Goal: Information Seeking & Learning: Find specific fact

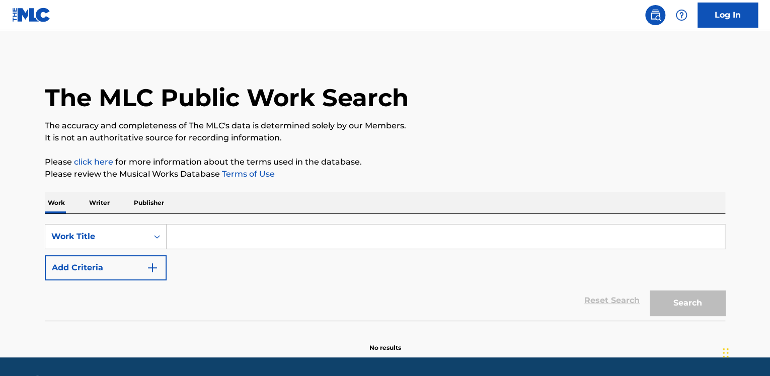
click at [222, 245] on input "Search Form" at bounding box center [446, 236] width 558 height 24
paste input "Dime Amorcito Por Qué"
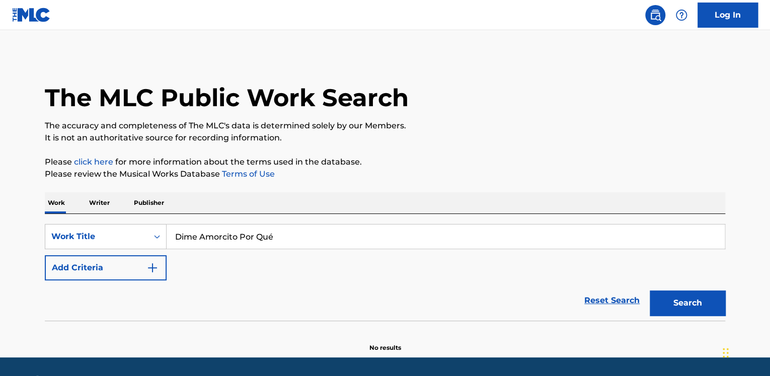
type input "Dime Amorcito Por Qué"
click at [707, 305] on button "Search" at bounding box center [687, 302] width 75 height 25
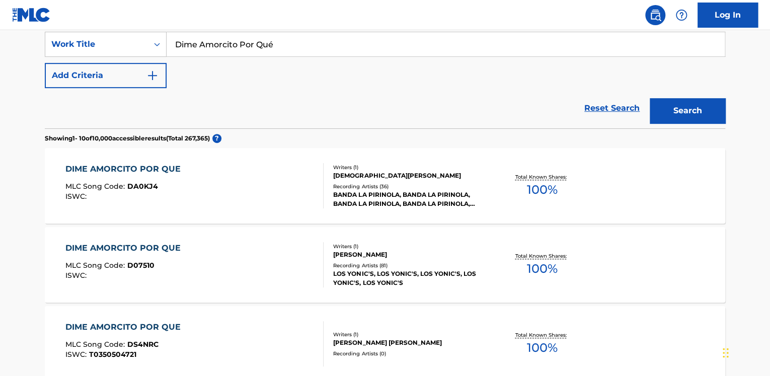
scroll to position [201, 0]
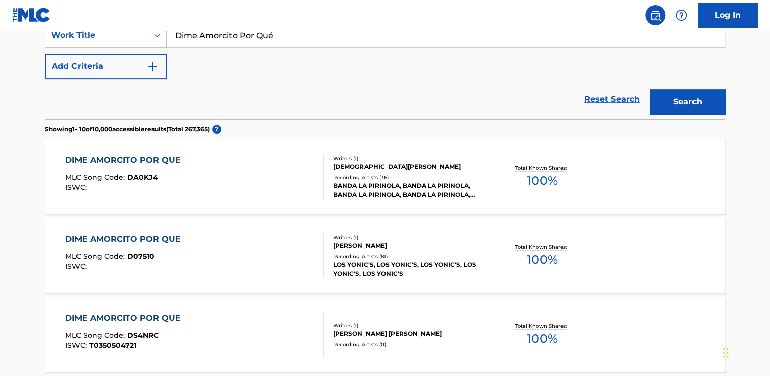
click at [224, 174] on div "DIME AMORCITO POR QUE MLC Song Code : DA0KJ4 ISWC :" at bounding box center [194, 176] width 259 height 45
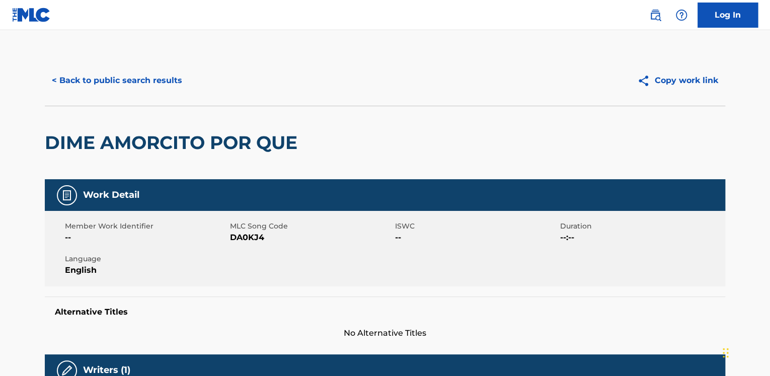
scroll to position [302, 0]
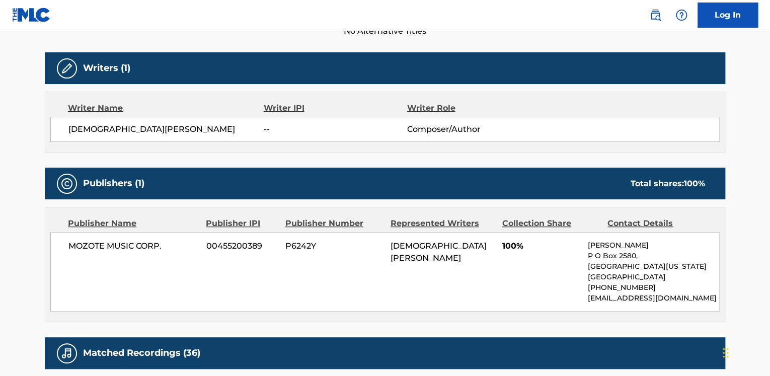
scroll to position [201, 0]
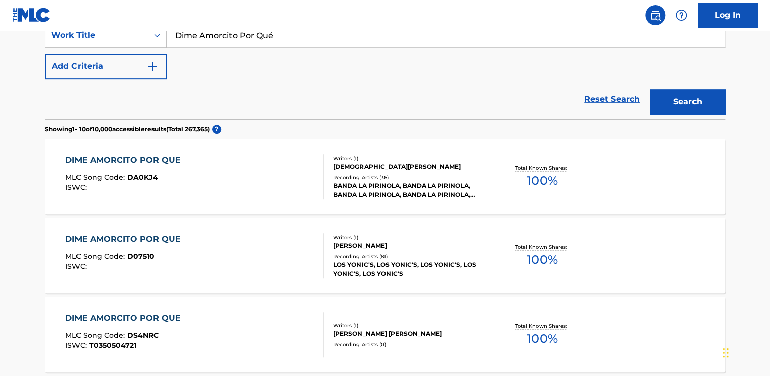
click at [244, 255] on div "DIME AMORCITO POR QUE MLC Song Code : D07510 ISWC :" at bounding box center [194, 255] width 259 height 45
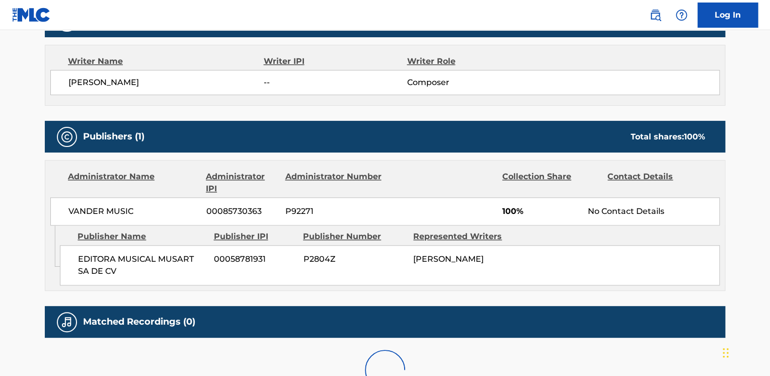
scroll to position [352, 0]
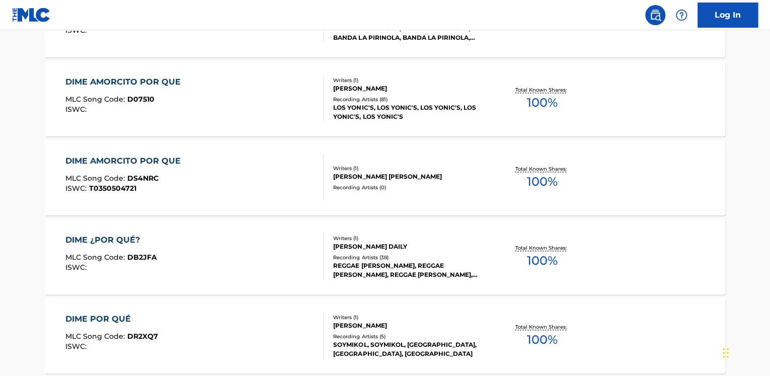
scroll to position [403, 0]
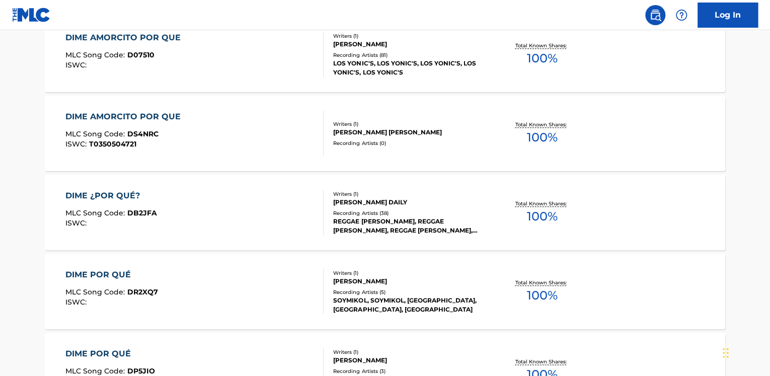
click at [205, 131] on div "DIME AMORCITO POR QUE MLC Song Code : DS4NRC ISWC : T0350504721" at bounding box center [194, 133] width 259 height 45
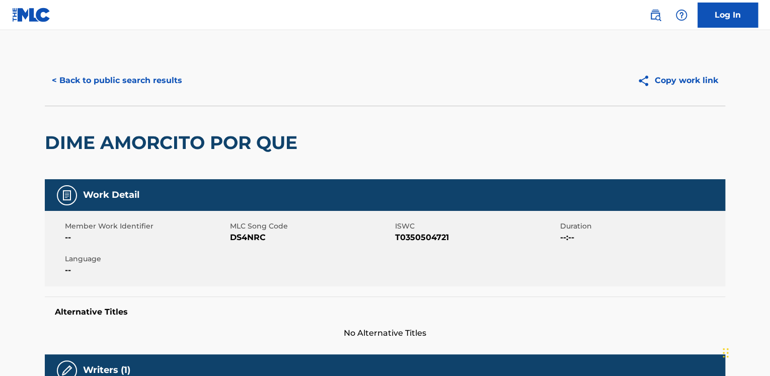
scroll to position [352, 0]
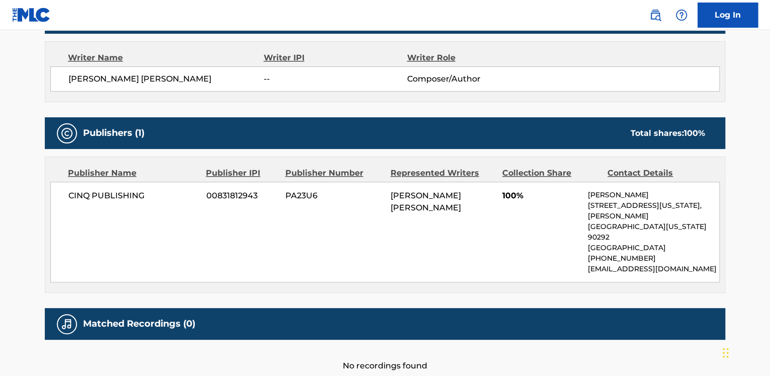
drag, startPoint x: 391, startPoint y: 196, endPoint x: 467, endPoint y: 206, distance: 76.7
click at [467, 206] on div "[PERSON_NAME] [PERSON_NAME]" at bounding box center [443, 202] width 104 height 24
copy span "[PERSON_NAME] [PERSON_NAME]"
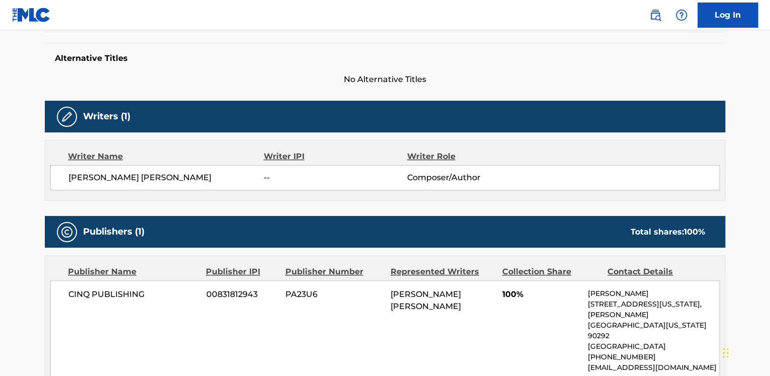
scroll to position [101, 0]
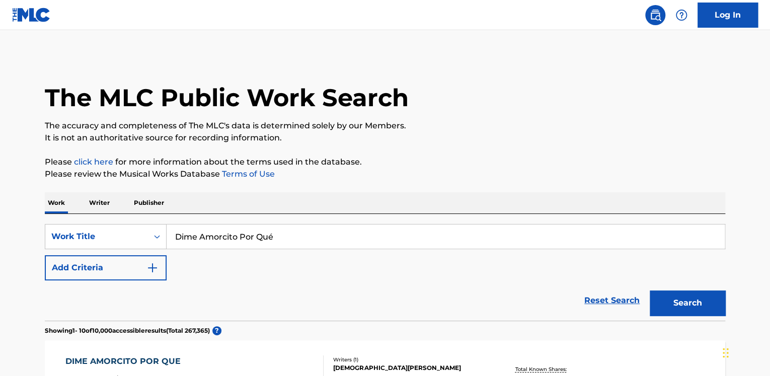
click at [302, 237] on input "Dime Amorcito Por Qué" at bounding box center [446, 236] width 558 height 24
paste input "Search Form"
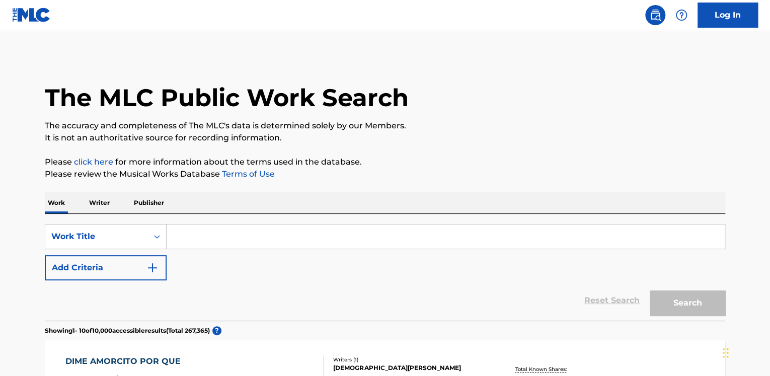
paste input "H"
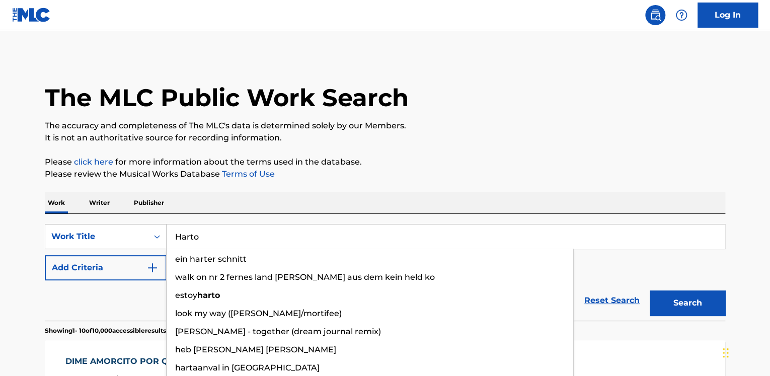
type input "Harto"
click at [678, 300] on button "Search" at bounding box center [687, 302] width 75 height 25
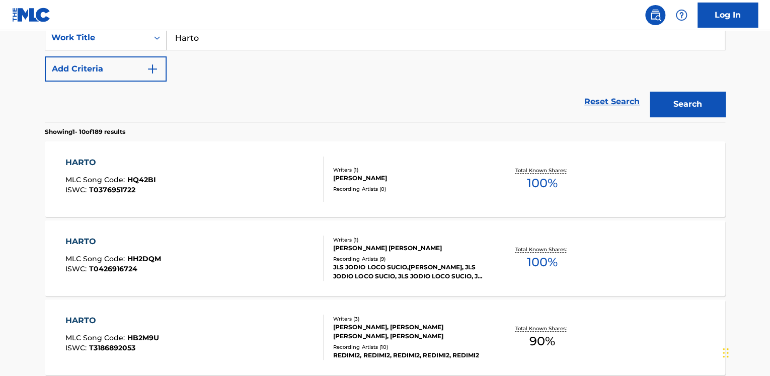
scroll to position [201, 0]
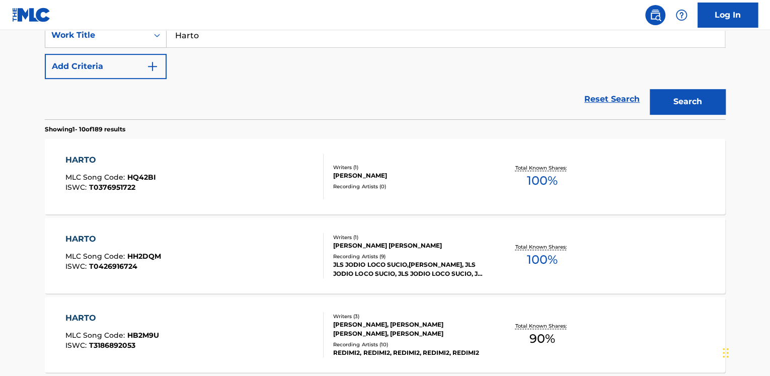
click at [188, 180] on div "HARTO MLC Song Code : HQ42BI ISWC : T0376951722" at bounding box center [194, 176] width 259 height 45
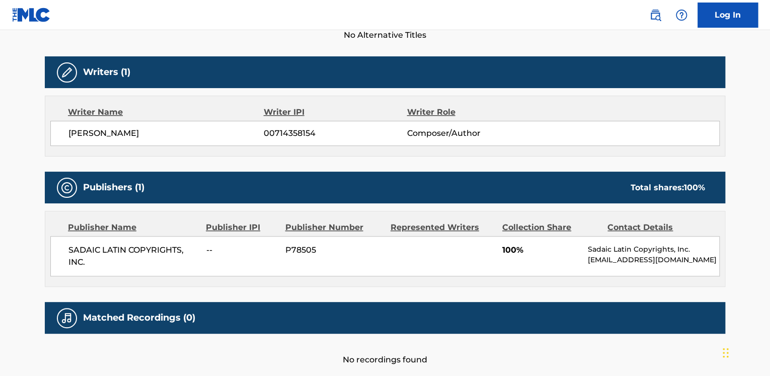
scroll to position [350, 0]
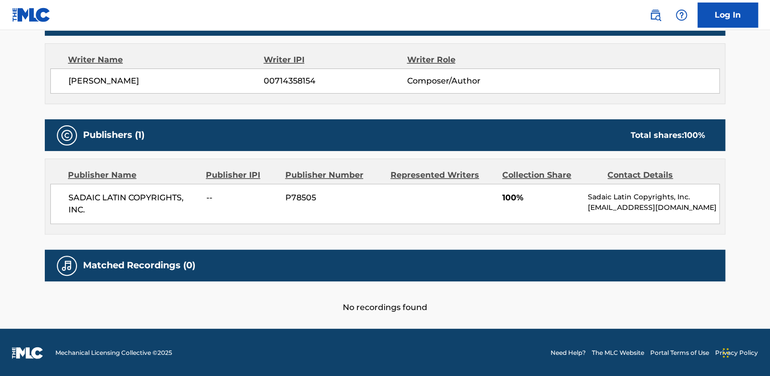
scroll to position [201, 0]
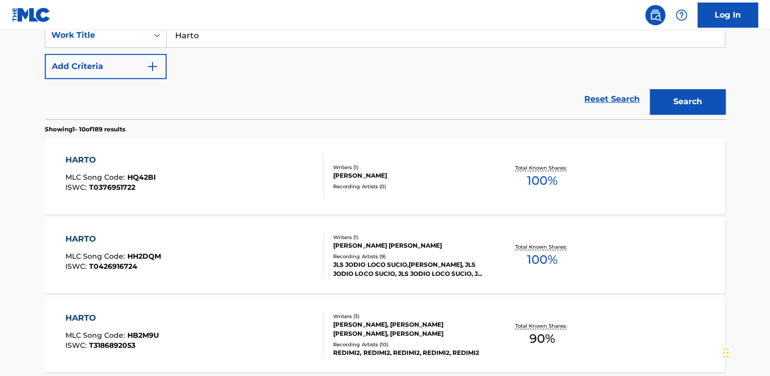
click at [197, 261] on div "HARTO MLC Song Code : HH2DQM ISWC : T0426916724" at bounding box center [194, 255] width 259 height 45
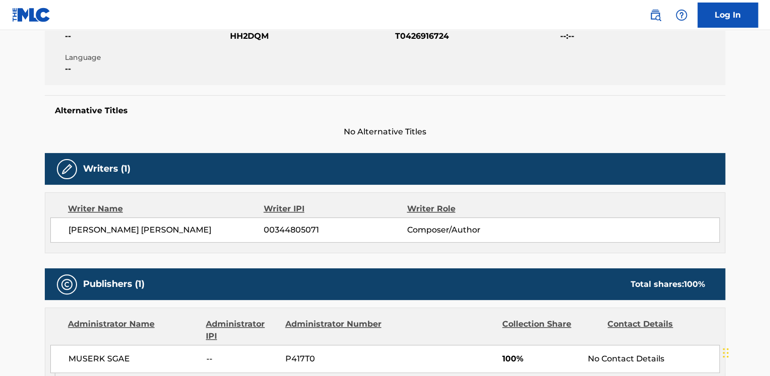
scroll to position [352, 0]
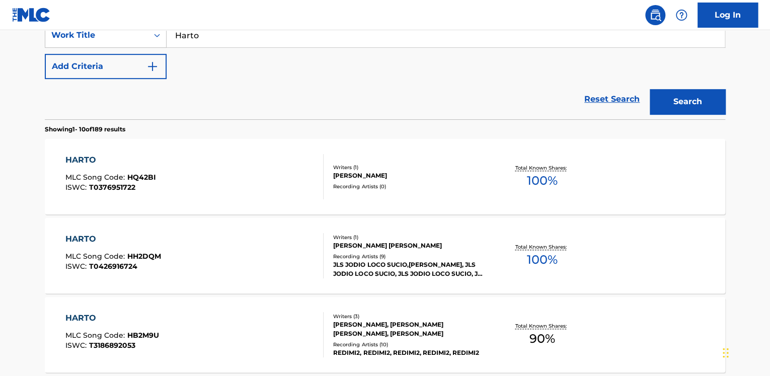
scroll to position [302, 0]
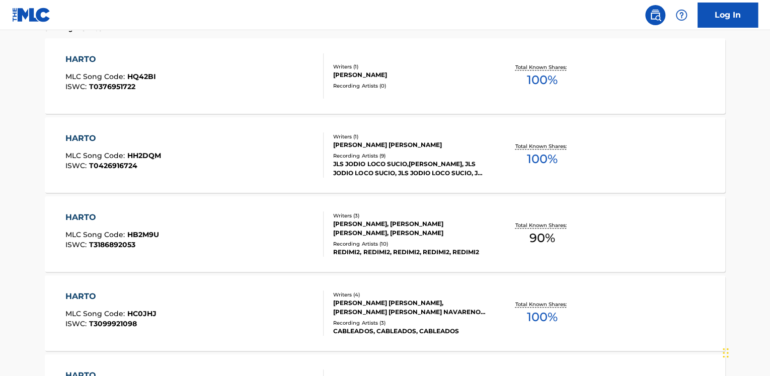
click at [213, 230] on div "HARTO MLC Song Code : HB2M9U ISWC : T3186892053" at bounding box center [194, 233] width 259 height 45
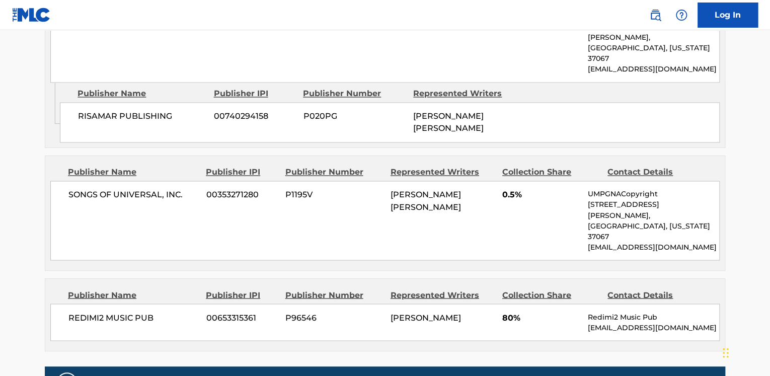
scroll to position [856, 0]
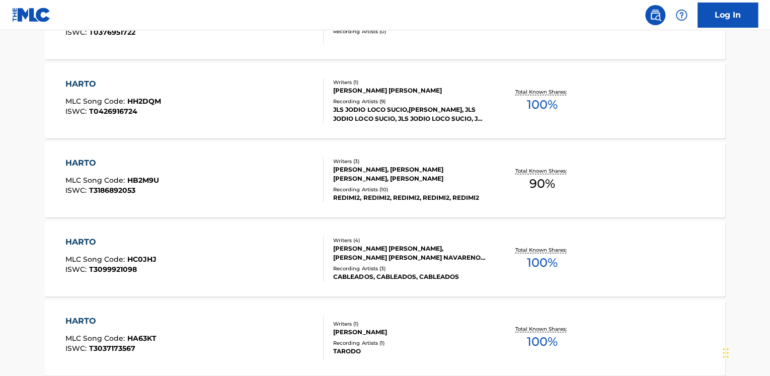
scroll to position [379, 0]
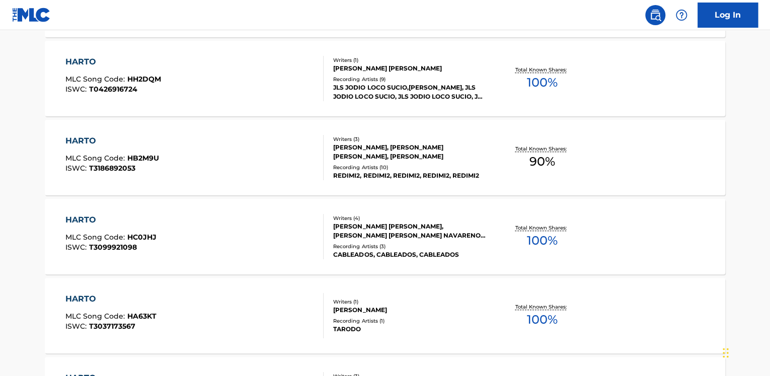
click at [207, 232] on div "HARTO MLC Song Code : HC0JHJ ISWC : T3099921098" at bounding box center [194, 236] width 259 height 45
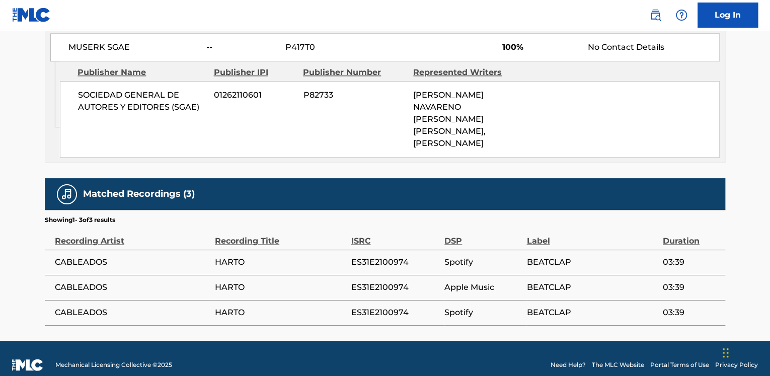
scroll to position [585, 0]
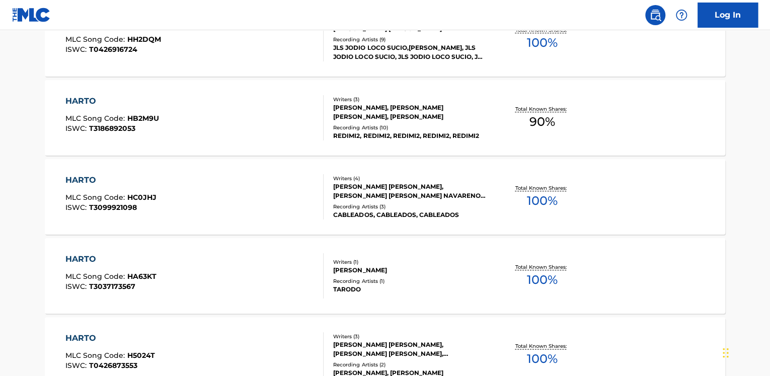
scroll to position [505, 0]
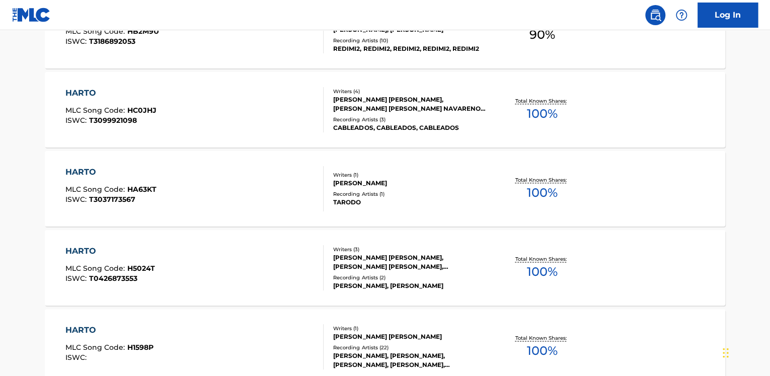
click at [209, 175] on div "HARTO MLC Song Code : HA63KT ISWC : T3037173567" at bounding box center [194, 188] width 259 height 45
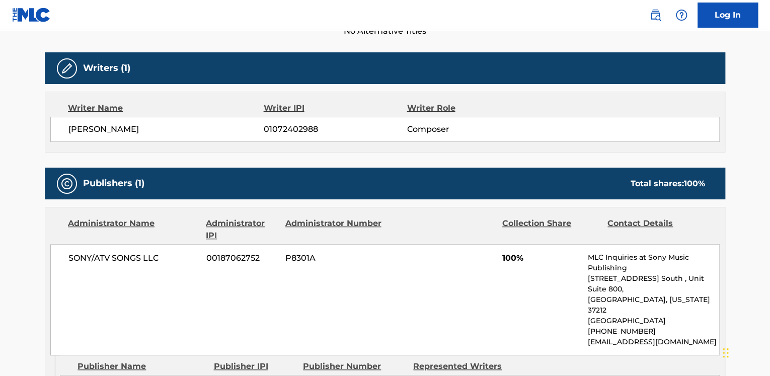
scroll to position [453, 0]
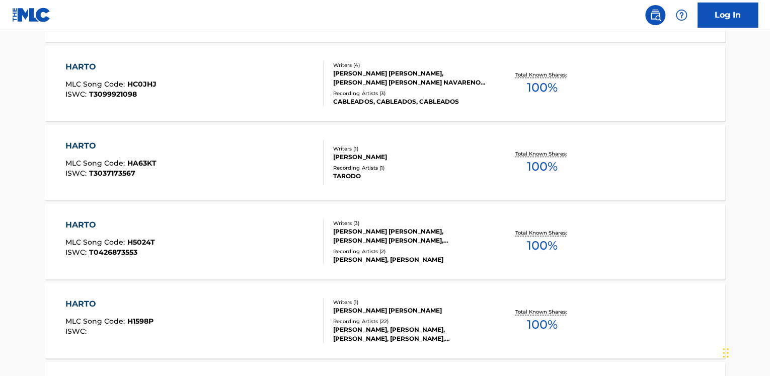
scroll to position [632, 0]
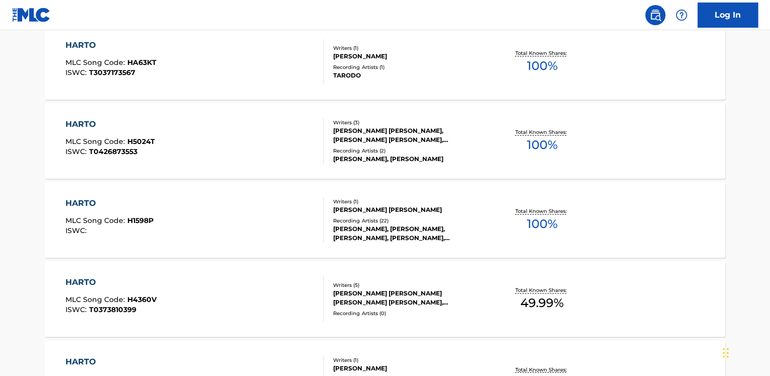
click at [266, 144] on div "HARTO MLC Song Code : H5024T ISWC : T0426873553" at bounding box center [194, 140] width 259 height 45
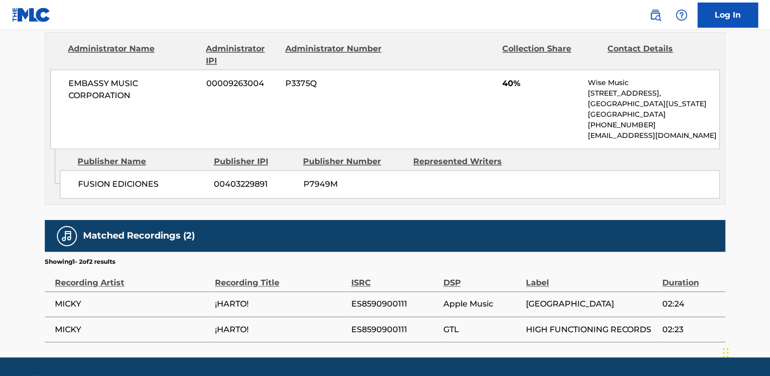
scroll to position [654, 0]
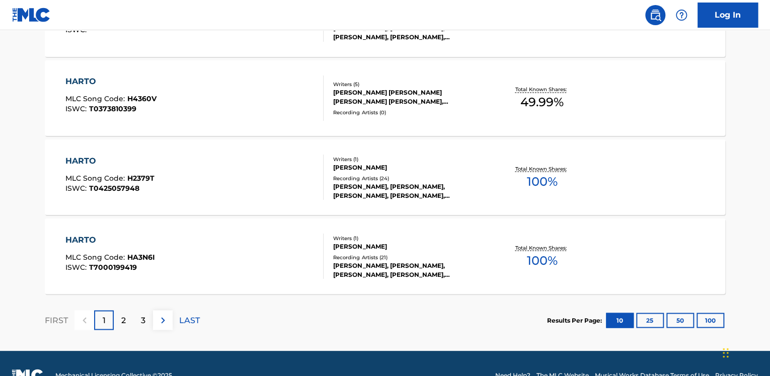
scroll to position [856, 0]
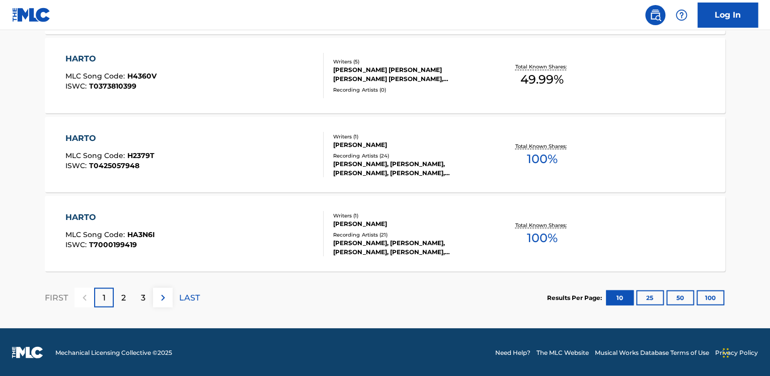
click at [232, 230] on div "HARTO MLC Song Code : HA3N6I ISWC : T7000199419" at bounding box center [194, 233] width 259 height 45
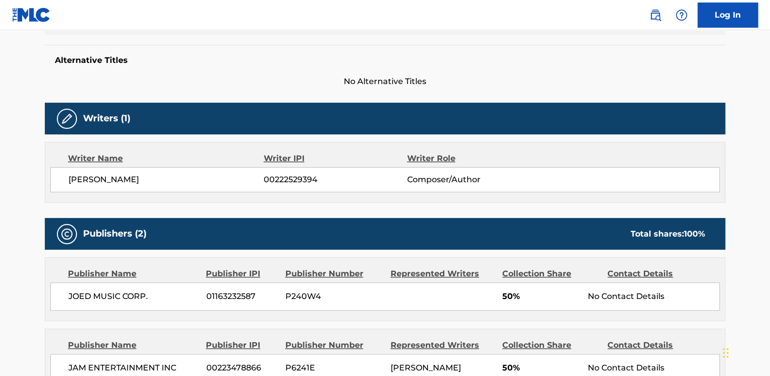
scroll to position [352, 0]
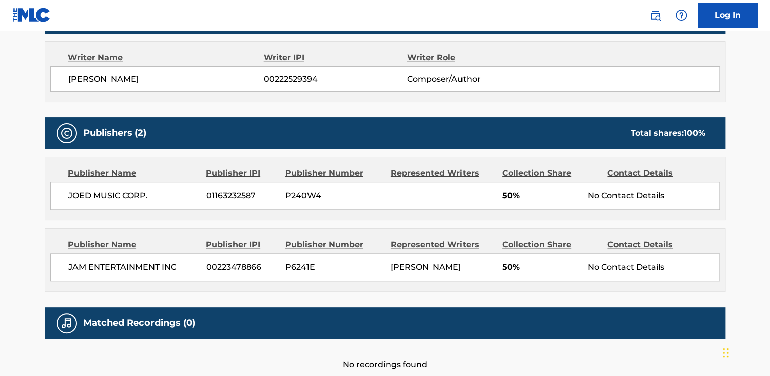
scroll to position [856, 0]
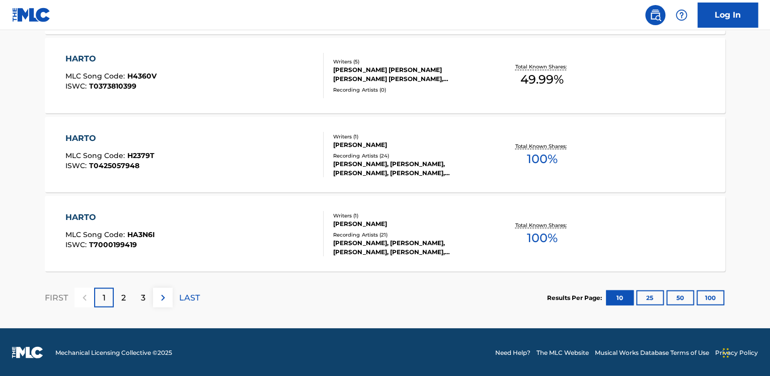
click at [130, 294] on div "2" at bounding box center [124, 297] width 20 height 20
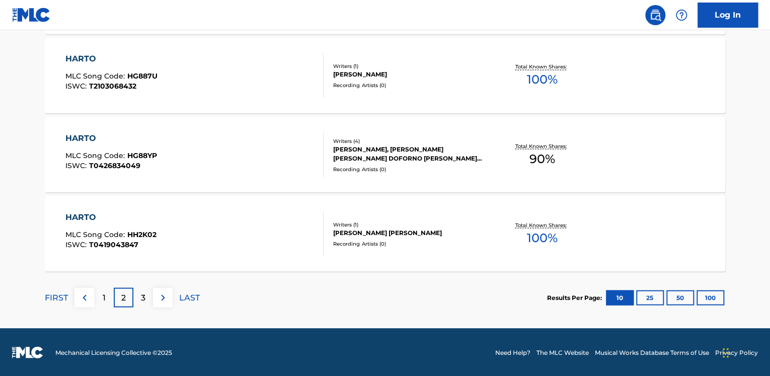
click at [622, 295] on button "10" at bounding box center [620, 297] width 28 height 15
click at [105, 296] on div "1" at bounding box center [104, 297] width 20 height 20
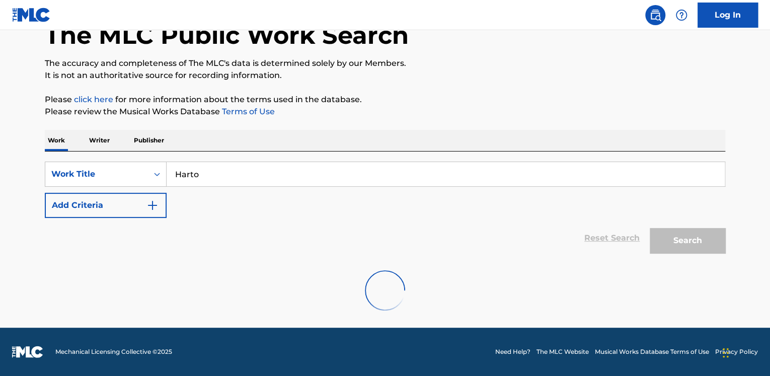
scroll to position [29, 0]
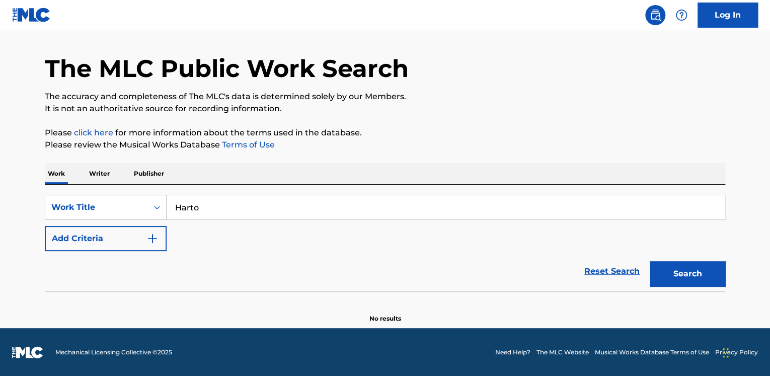
click at [679, 276] on button "Search" at bounding box center [687, 273] width 75 height 25
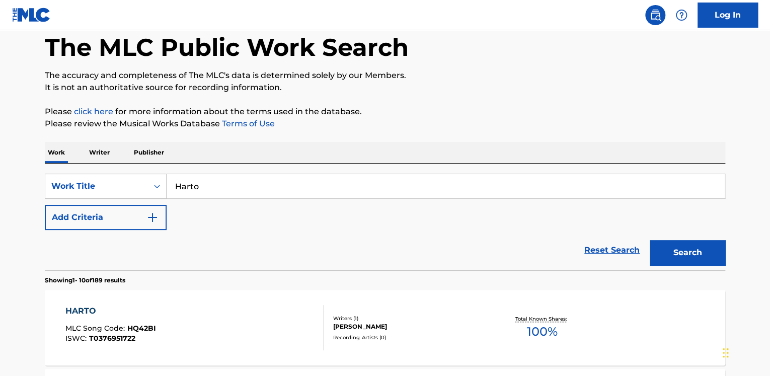
scroll to position [856, 0]
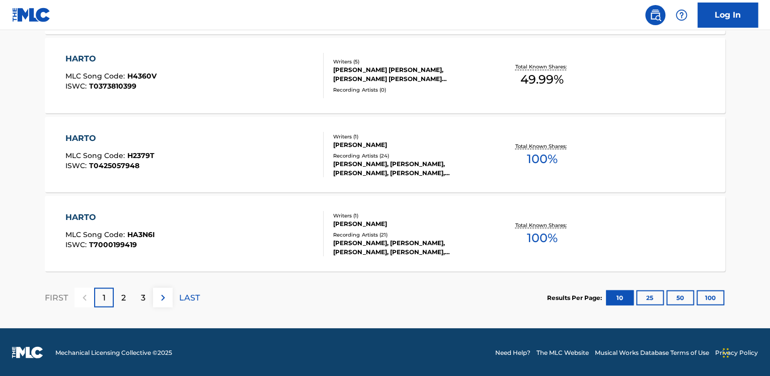
click at [231, 231] on div "HARTO MLC Song Code : HA3N6I ISWC : T7000199419" at bounding box center [194, 233] width 259 height 45
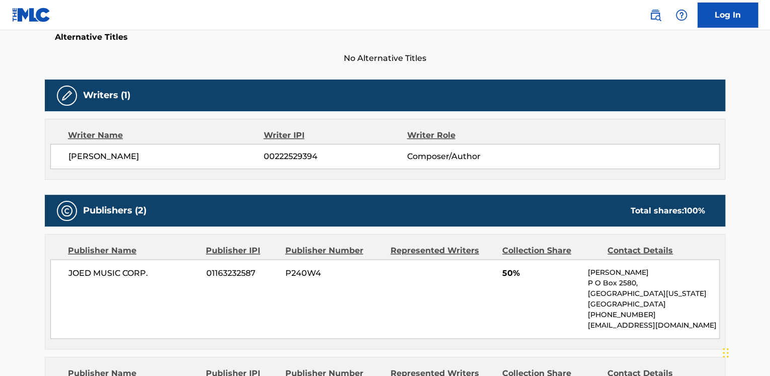
scroll to position [204, 0]
